Goal: Transaction & Acquisition: Book appointment/travel/reservation

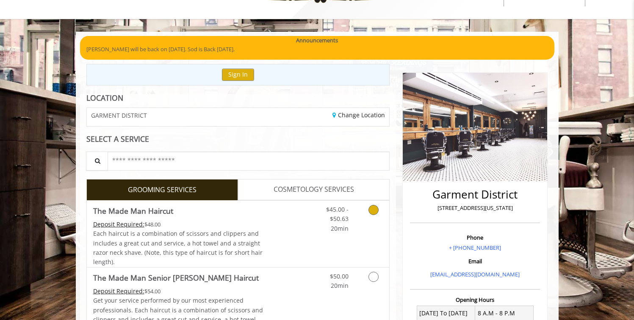
click at [372, 213] on icon "Grooming services" at bounding box center [373, 210] width 10 height 10
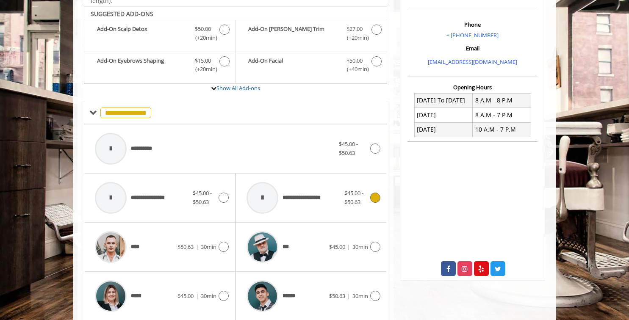
scroll to position [251, 0]
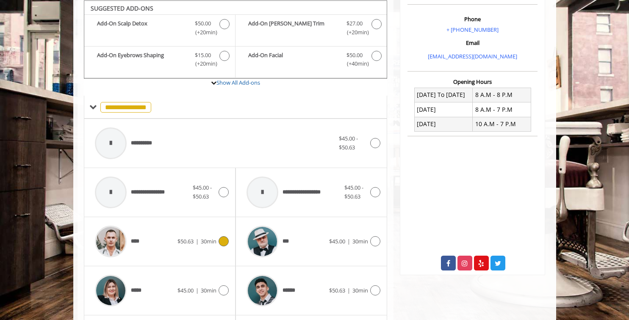
click at [223, 239] on icon at bounding box center [223, 241] width 10 height 10
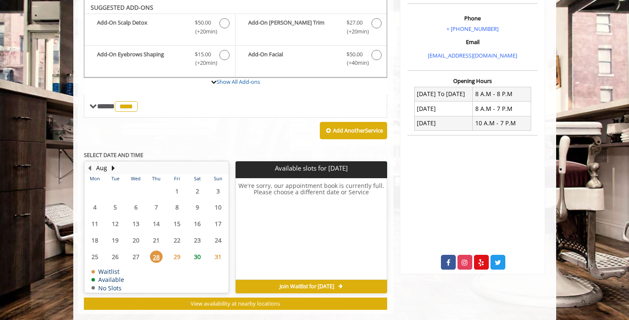
scroll to position [252, 0]
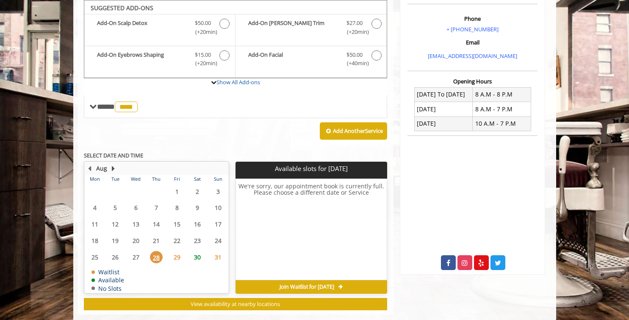
click at [111, 166] on button "Next Month" at bounding box center [113, 168] width 7 height 9
click at [137, 191] on span "3" at bounding box center [136, 191] width 13 height 12
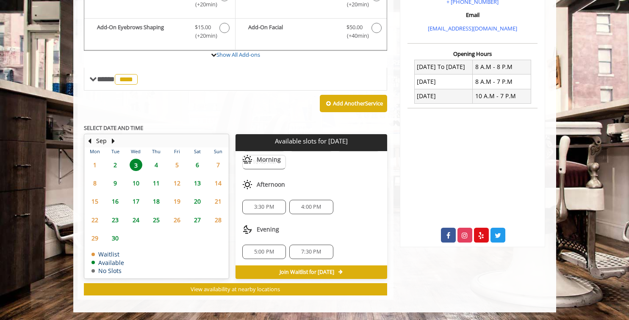
scroll to position [38, 0]
click at [273, 252] on span "5:00 PM" at bounding box center [264, 251] width 36 height 7
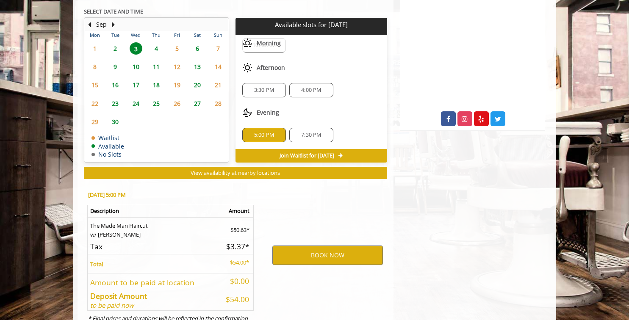
scroll to position [433, 0]
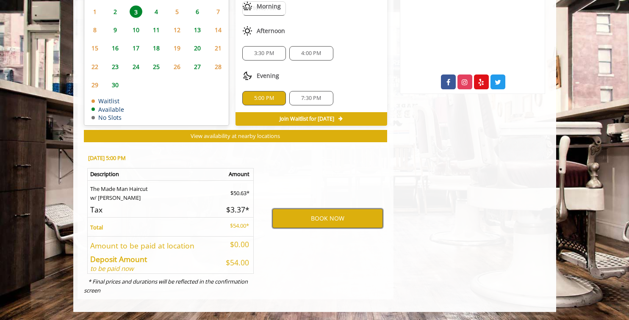
click at [315, 221] on button "BOOK NOW" at bounding box center [327, 218] width 110 height 19
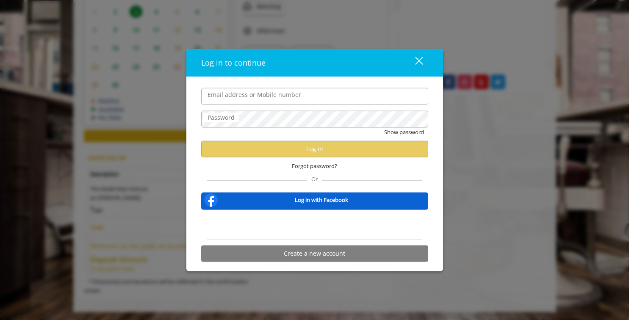
type input "**********"
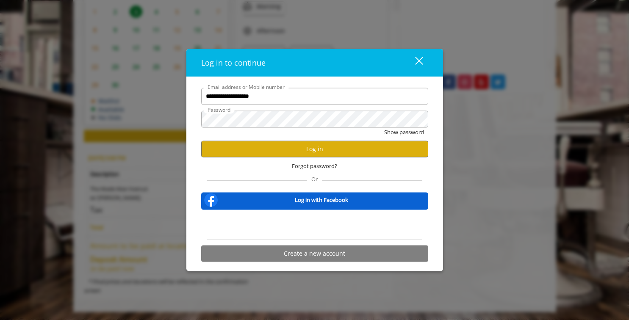
scroll to position [0, 0]
click at [326, 149] on button "Log in" at bounding box center [314, 149] width 227 height 17
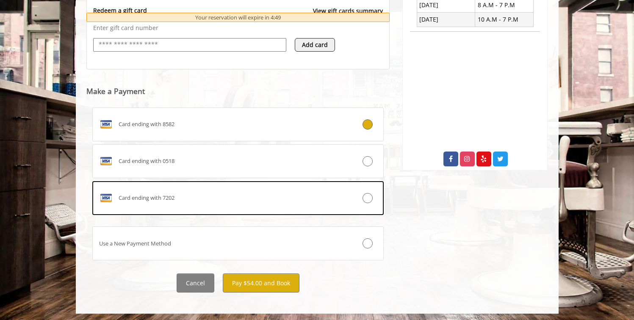
scroll to position [358, 0]
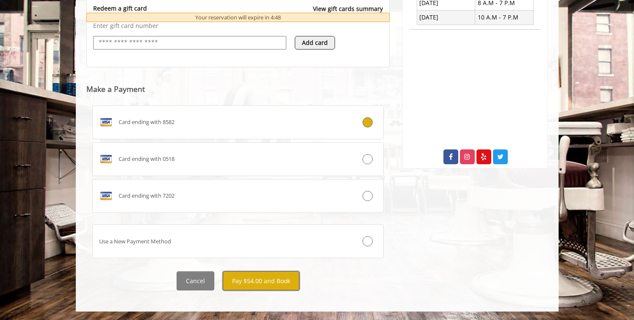
click at [269, 282] on button "Pay $54.00 and Book" at bounding box center [261, 280] width 77 height 19
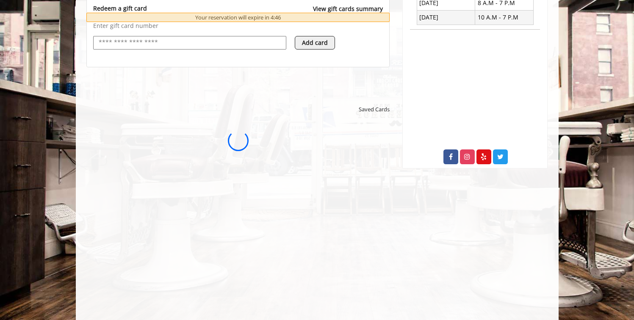
scroll to position [0, 0]
